Goal: Task Accomplishment & Management: Manage account settings

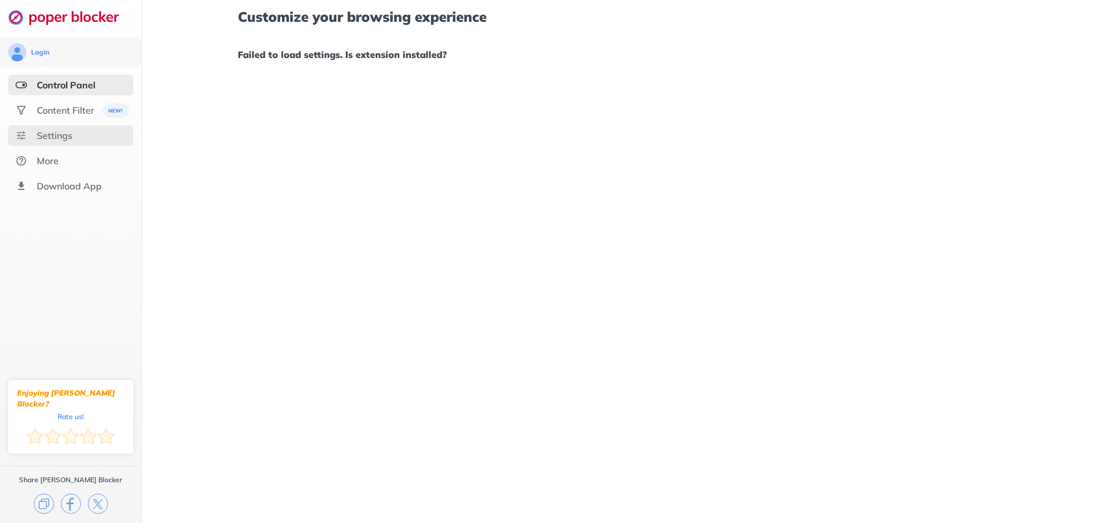
click at [70, 140] on div "Settings" at bounding box center [55, 135] width 36 height 11
